Goal: Information Seeking & Learning: Learn about a topic

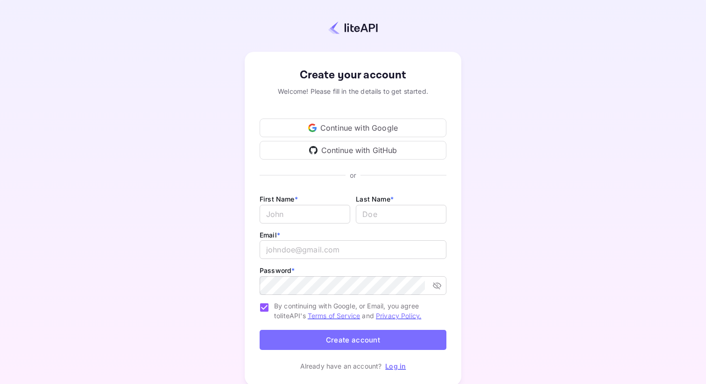
click at [357, 128] on div "Continue with Google" at bounding box center [353, 128] width 187 height 19
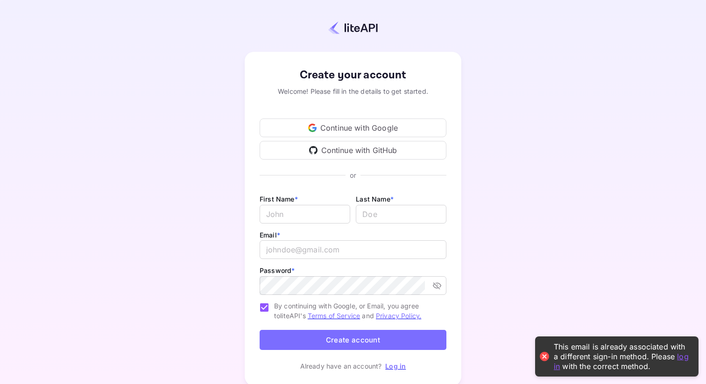
click at [362, 127] on div "Continue with Google" at bounding box center [353, 128] width 187 height 19
click at [400, 367] on link "Log in" at bounding box center [395, 367] width 21 height 8
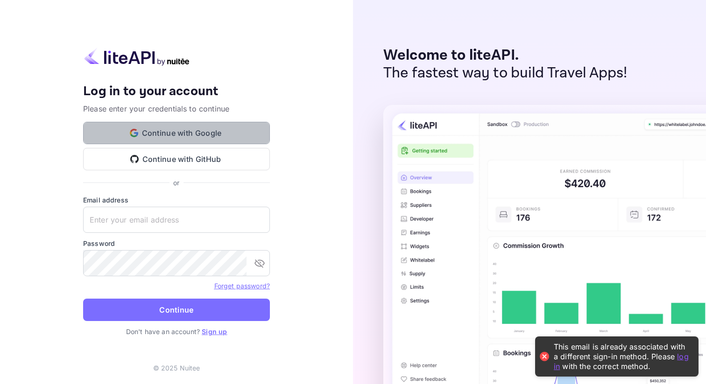
click at [240, 137] on button "Continue with Google" at bounding box center [176, 133] width 187 height 22
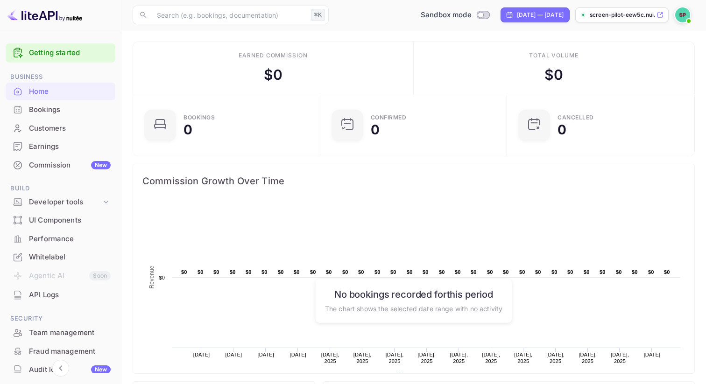
scroll to position [84, 0]
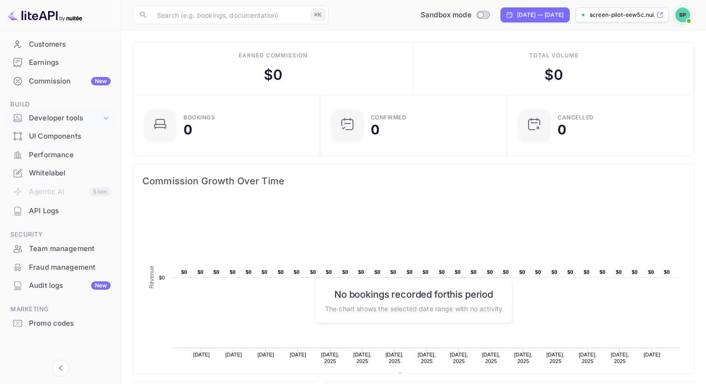
click at [96, 119] on div "Developer tools" at bounding box center [65, 118] width 72 height 11
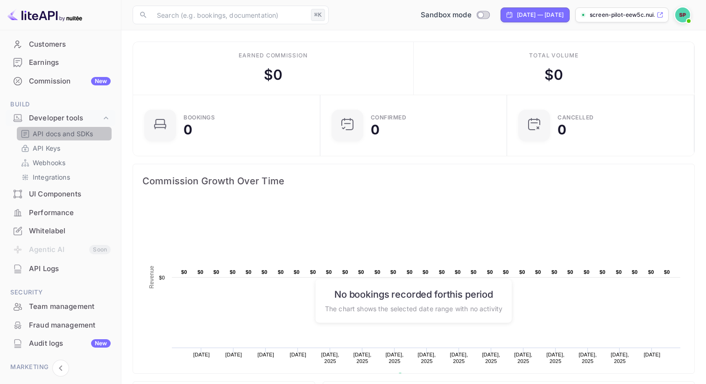
click at [79, 130] on p "API docs and SDKs" at bounding box center [63, 134] width 61 height 10
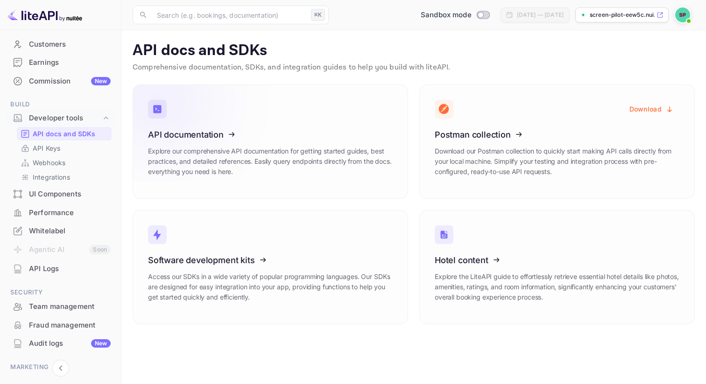
click at [288, 157] on p "Explore our comprehensive API documentation for getting started guides, best pr…" at bounding box center [270, 161] width 245 height 31
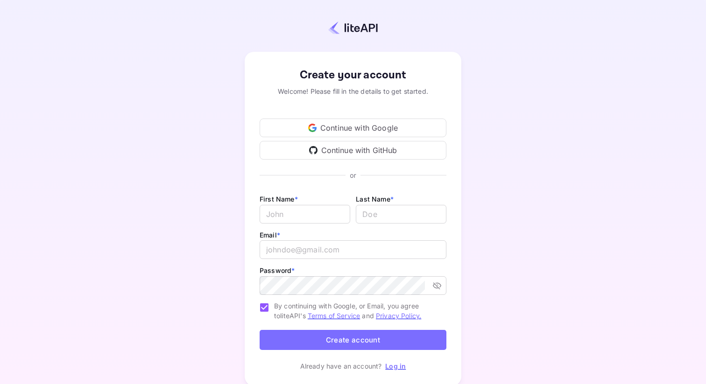
click at [352, 130] on div "Continue with Google" at bounding box center [353, 128] width 187 height 19
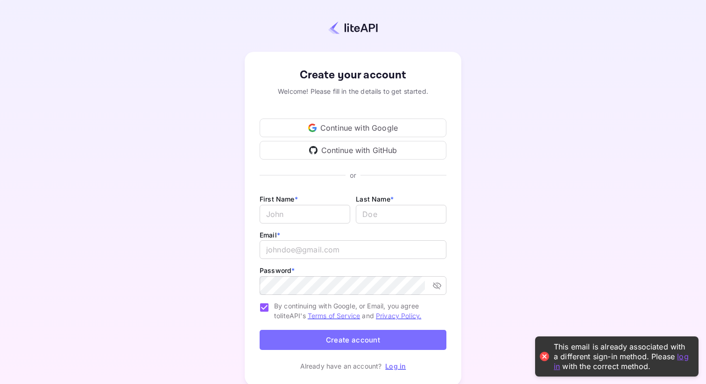
click at [389, 363] on link "Log in" at bounding box center [395, 367] width 21 height 8
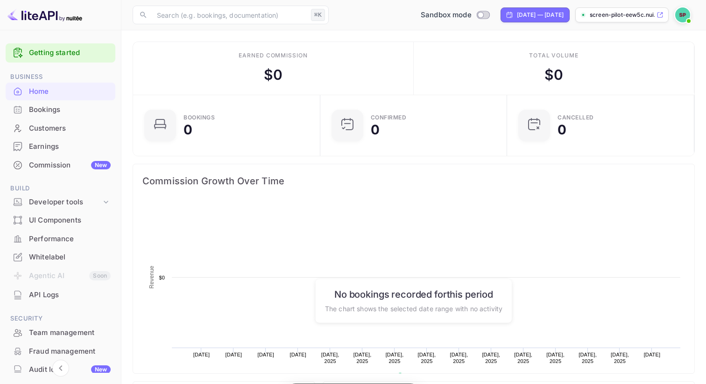
scroll to position [152, 182]
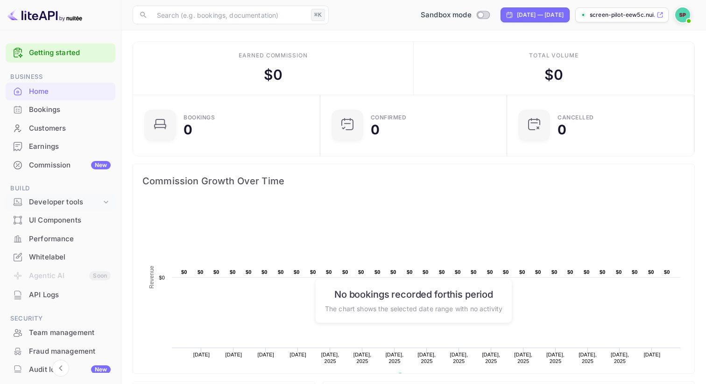
click at [47, 199] on div "Developer tools" at bounding box center [65, 202] width 72 height 11
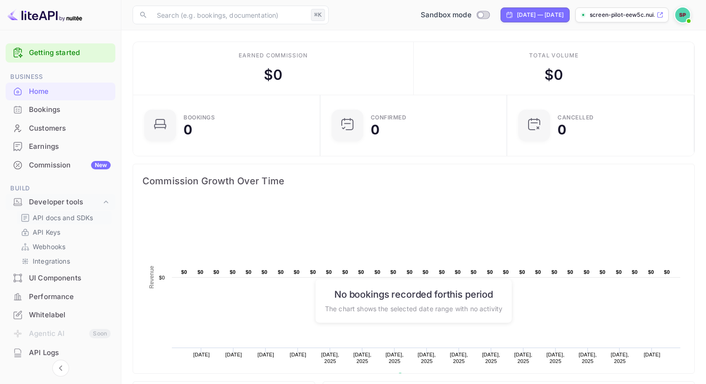
click at [49, 220] on p "API docs and SDKs" at bounding box center [63, 218] width 61 height 10
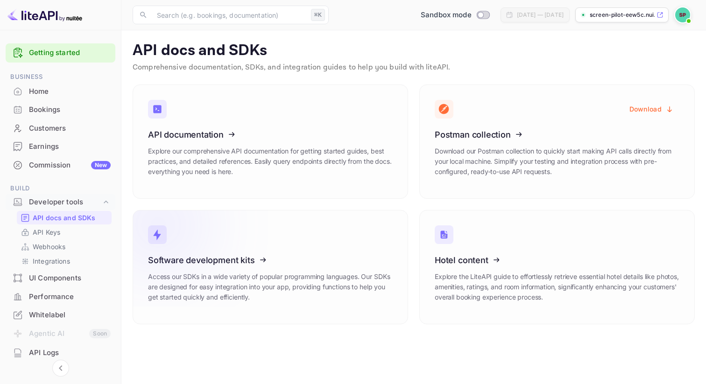
click at [205, 235] on icon at bounding box center [205, 259] width 145 height 96
click at [270, 138] on icon at bounding box center [205, 133] width 145 height 96
